Goal: Information Seeking & Learning: Understand process/instructions

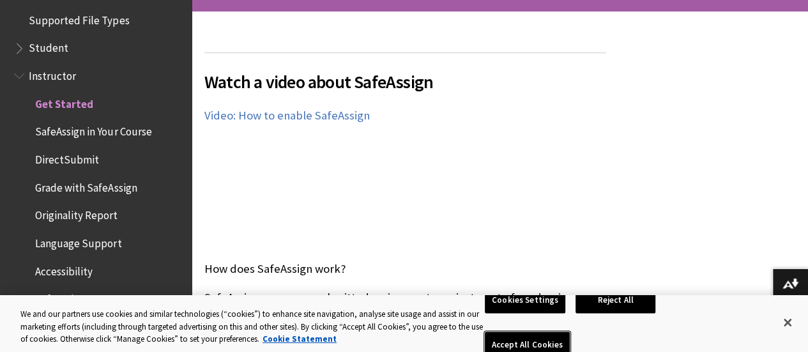
click at [569, 332] on button "Accept All Cookies" at bounding box center [527, 345] width 85 height 27
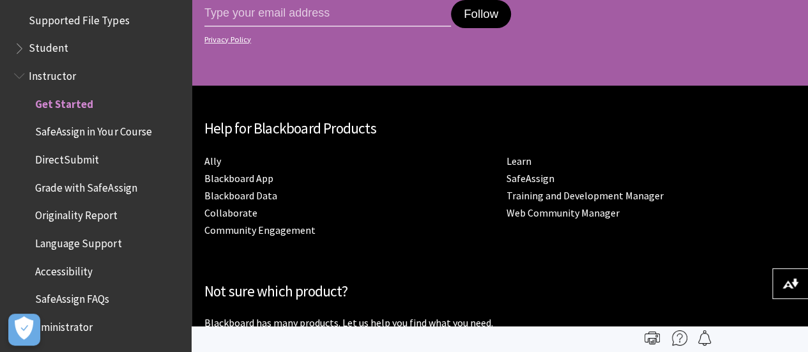
scroll to position [2652, 0]
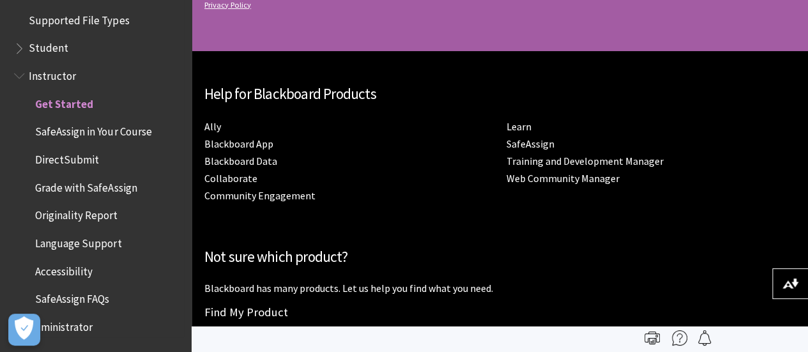
click at [71, 271] on span "Accessibility" at bounding box center [63, 268] width 57 height 17
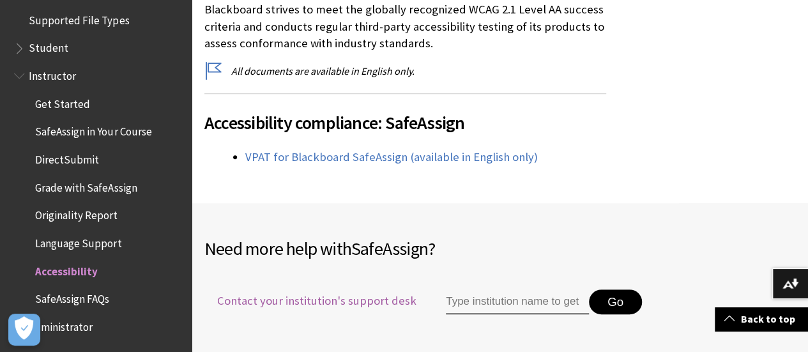
scroll to position [383, 0]
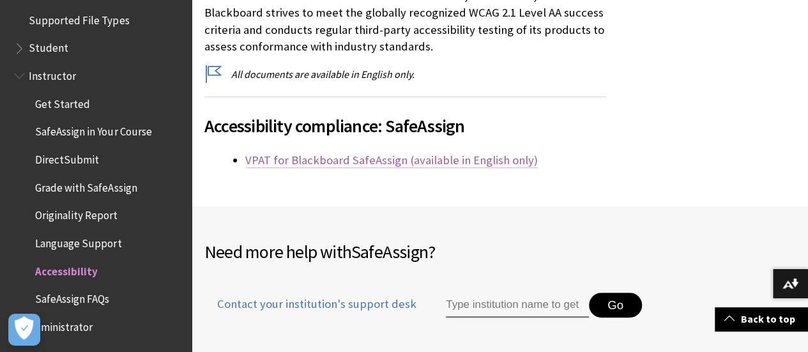
click at [333, 164] on link "VPAT for Blackboard SafeAssign (available in English only)" at bounding box center [391, 160] width 292 height 15
click at [294, 182] on div "Accessibility in SafeAssign Blackboard is invested in the usability and accessi…" at bounding box center [405, 45] width 427 height 323
click at [79, 162] on span "DirectSubmit" at bounding box center [67, 157] width 64 height 17
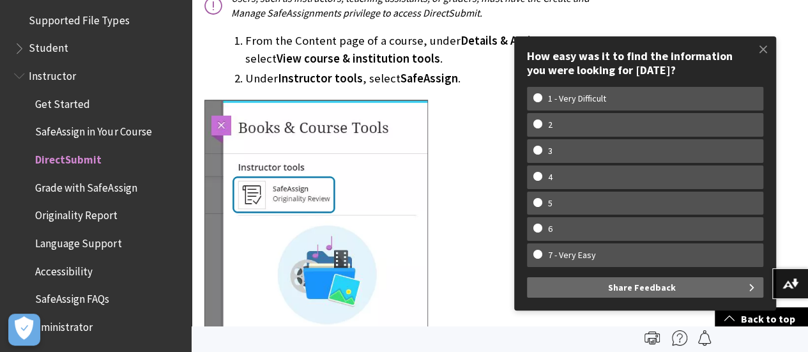
scroll to position [638, 0]
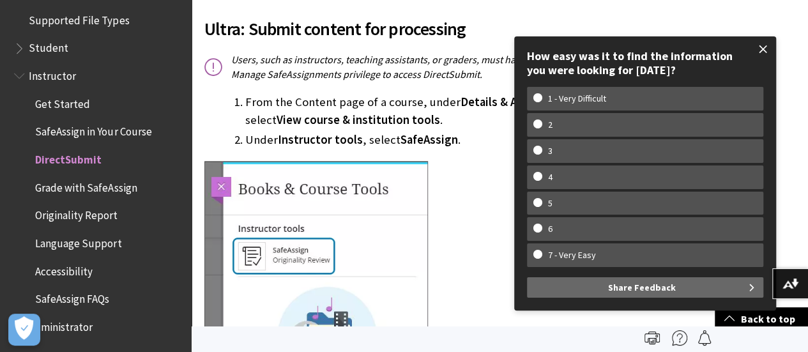
click at [761, 48] on span at bounding box center [762, 49] width 27 height 27
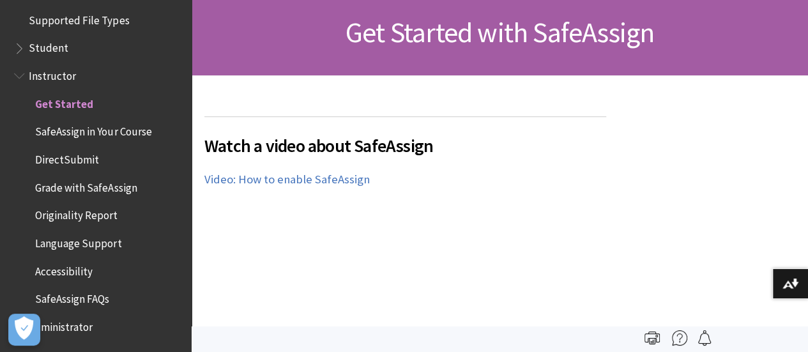
scroll to position [255, 0]
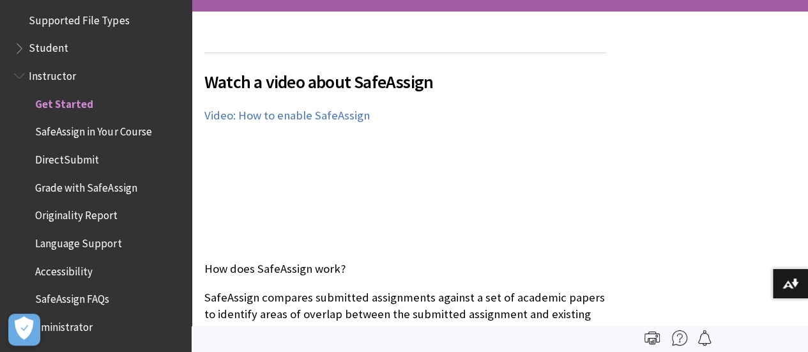
click at [19, 47] on span "Book outline for Blackboard SafeAssign" at bounding box center [20, 46] width 13 height 16
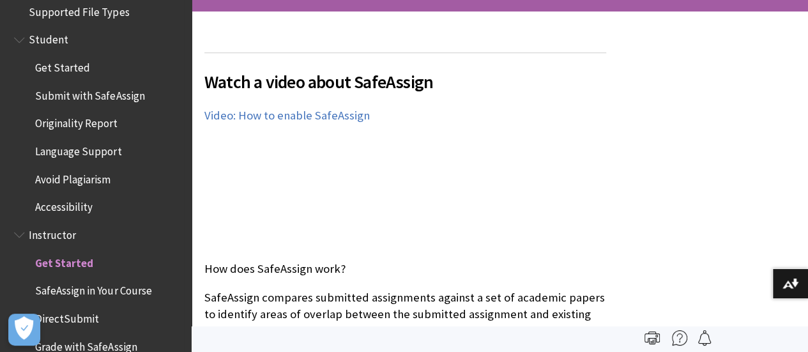
click at [89, 130] on span "Originality Report" at bounding box center [76, 121] width 82 height 17
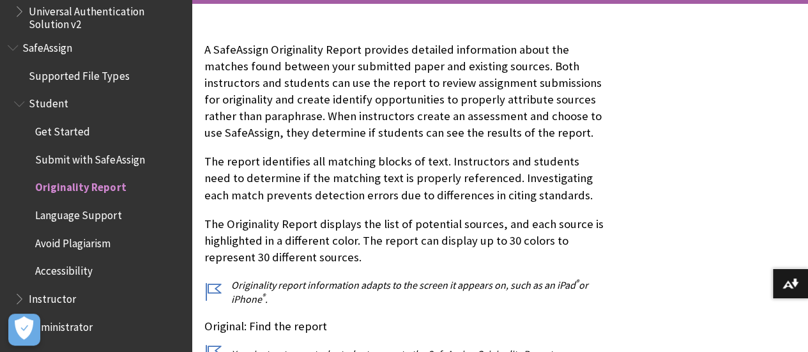
scroll to position [319, 0]
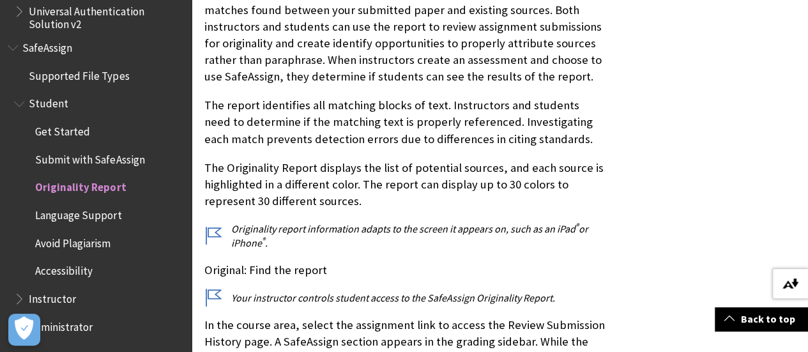
click at [780, 285] on button "Download alternative formats ..." at bounding box center [790, 283] width 36 height 31
click at [427, 160] on p "The Originality Report displays the list of potential sources, and each source …" at bounding box center [405, 185] width 402 height 50
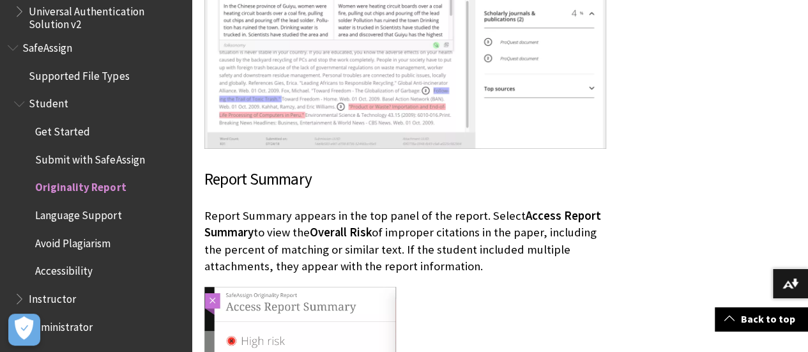
scroll to position [2490, 0]
